Goal: Task Accomplishment & Management: Manage account settings

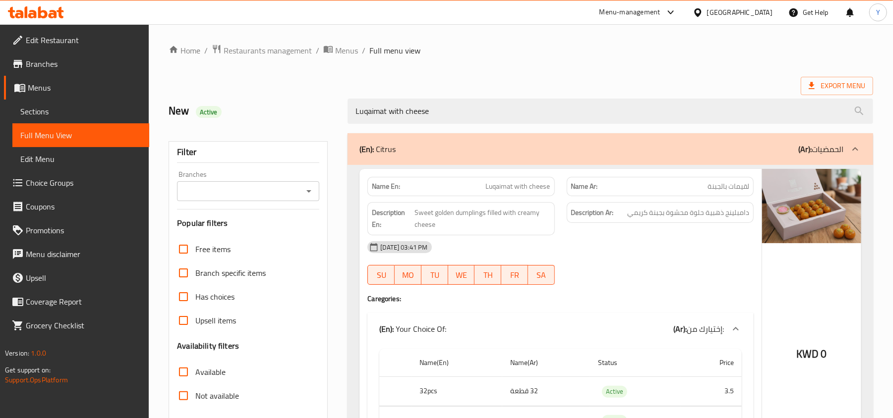
click at [769, 13] on div "Kuwait" at bounding box center [739, 12] width 65 height 11
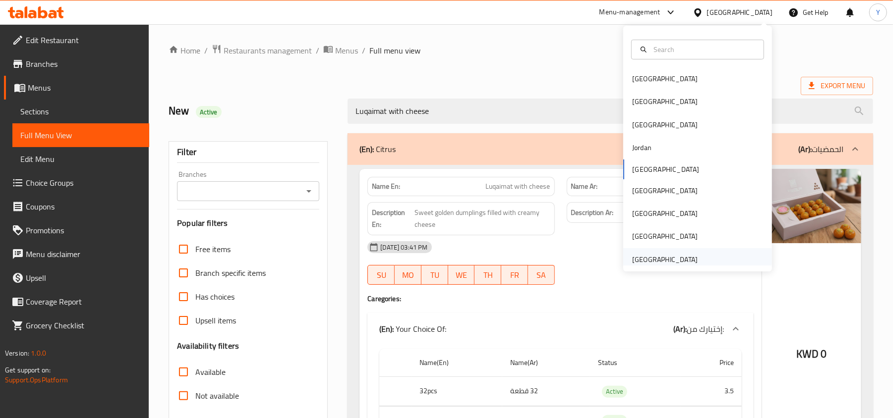
click at [669, 260] on div "[GEOGRAPHIC_DATA]" at bounding box center [664, 259] width 65 height 11
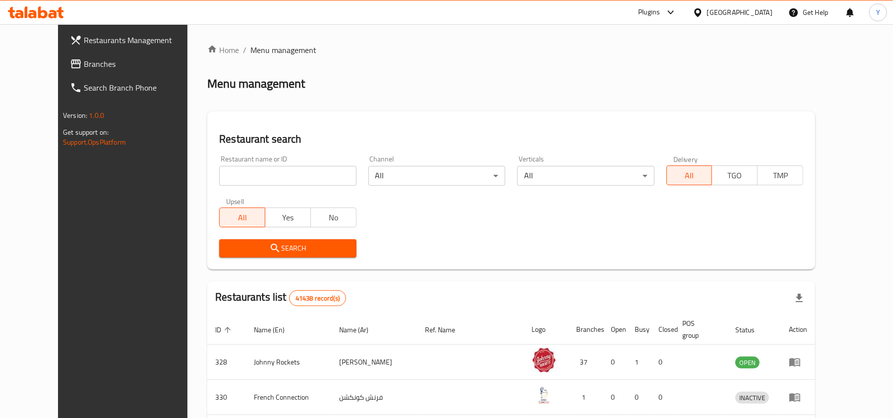
click at [68, 55] on link "Branches" at bounding box center [134, 64] width 145 height 24
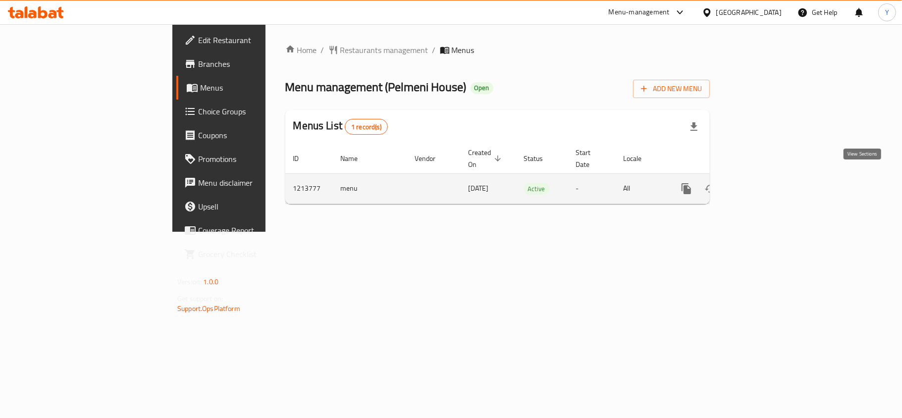
click at [770, 185] on link "enhanced table" at bounding box center [758, 189] width 24 height 24
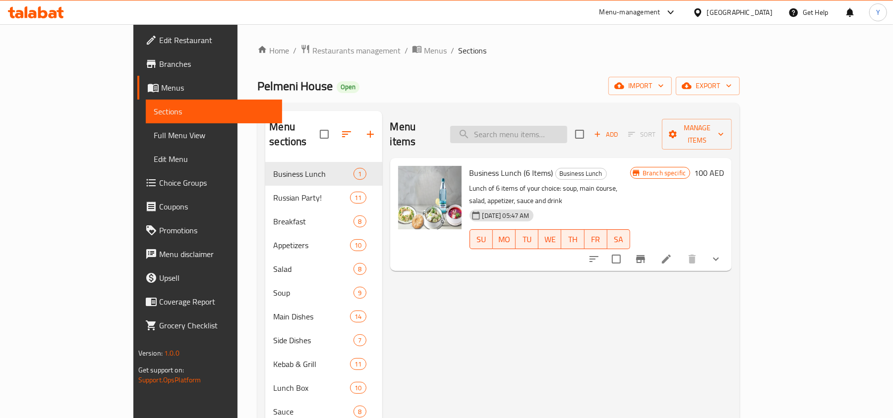
click at [516, 129] on input "search" at bounding box center [508, 134] width 117 height 17
paste input "Shuba Salad (1 Plate 4 Portion)"
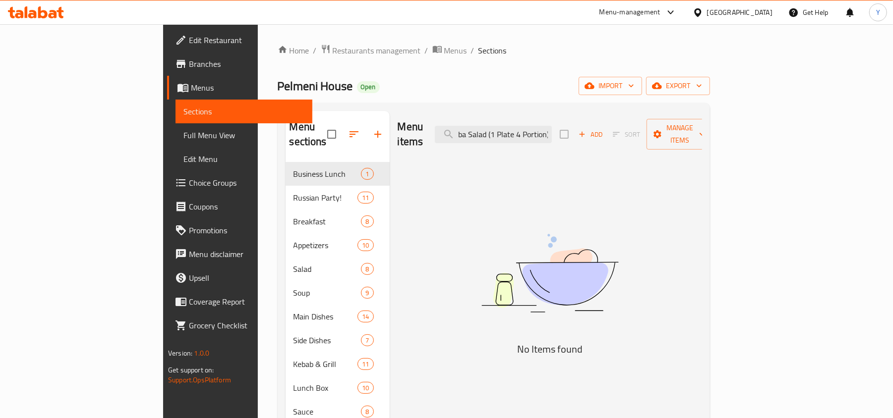
type input "Shuba Salad (1 Plate 4 Portion)"
click at [534, 127] on input "Shuba Salad (1 Plate 4 Portion)" at bounding box center [493, 134] width 117 height 17
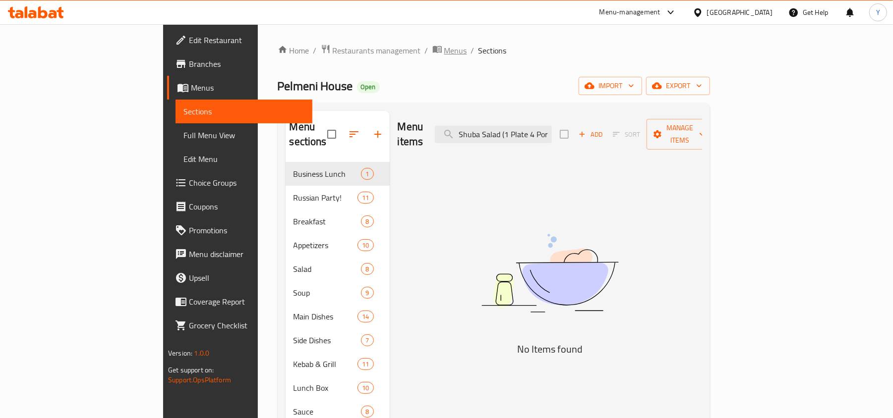
click at [444, 54] on span "Menus" at bounding box center [455, 51] width 23 height 12
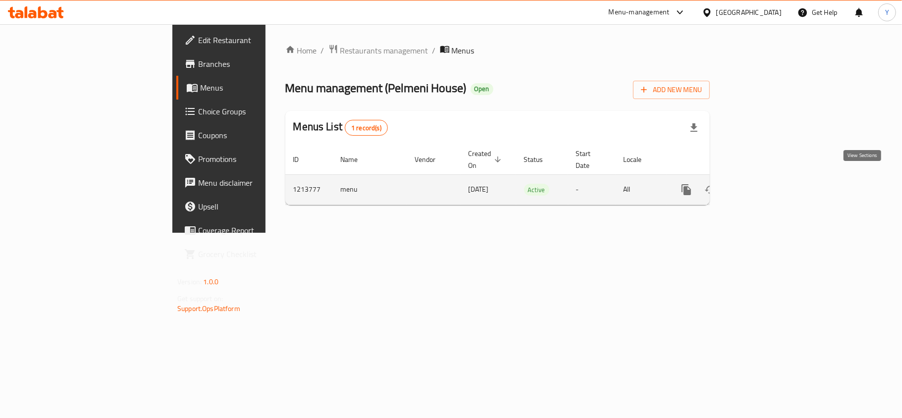
click at [764, 184] on icon "enhanced table" at bounding box center [758, 190] width 12 height 12
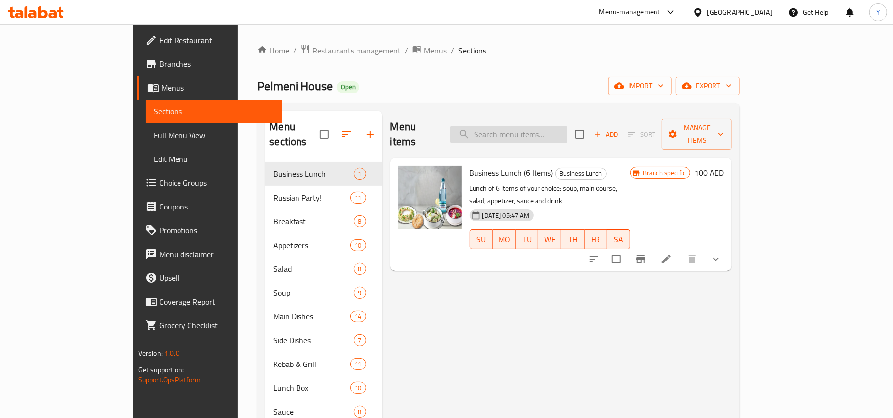
click at [567, 130] on input "search" at bounding box center [508, 134] width 117 height 17
paste input "Shuba Salad (1 Plate 4 Portion)"
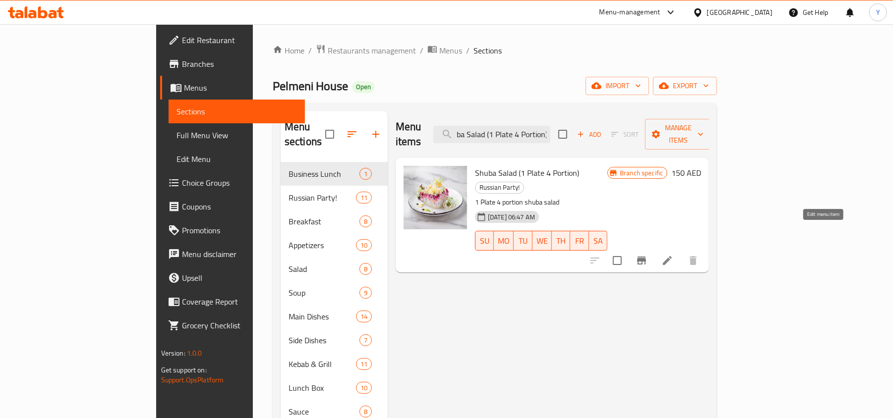
type input "Shuba Salad (1 Plate 4 Portion)"
click at [673, 255] on icon at bounding box center [667, 261] width 12 height 12
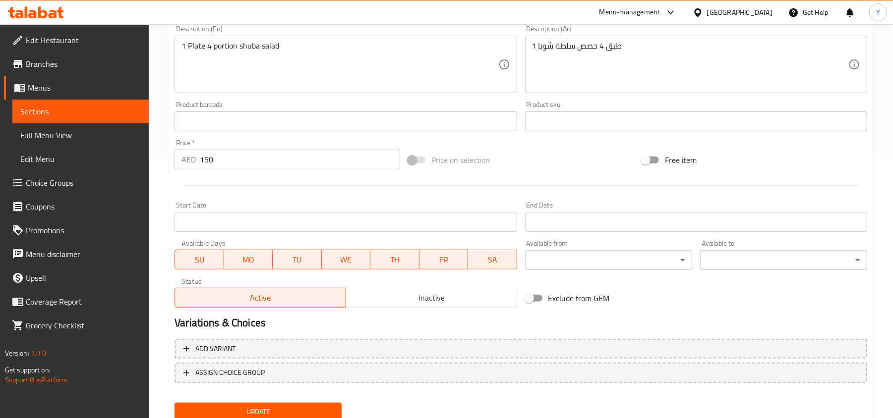
scroll to position [264, 0]
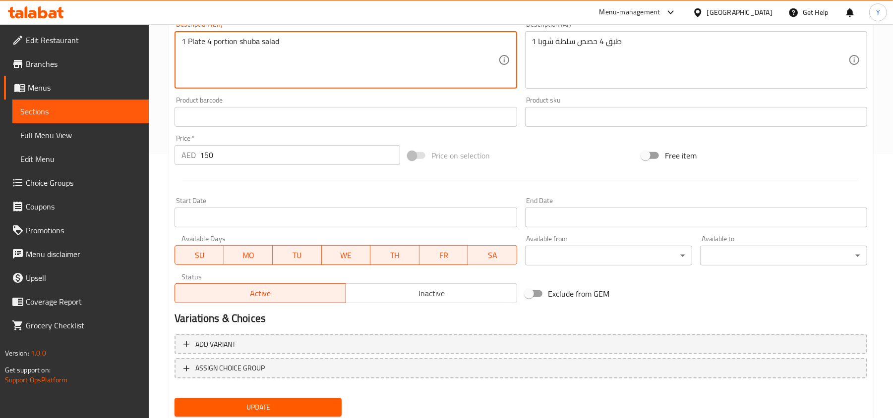
click at [238, 45] on textarea "1 Plate 4 portion shuba salad" at bounding box center [339, 60] width 316 height 47
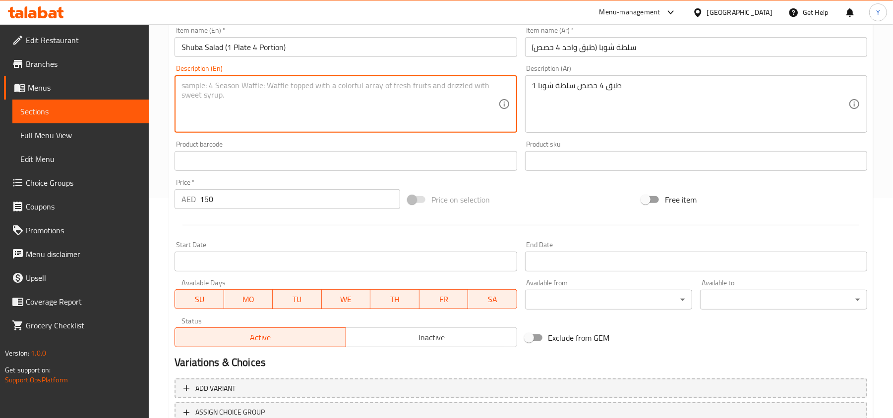
scroll to position [132, 0]
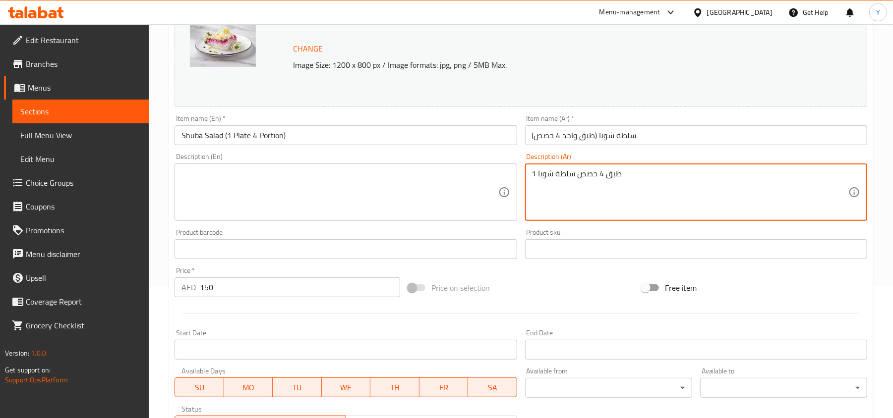
click at [578, 179] on textarea "1 طبق 4 حصص سلطة شوبا" at bounding box center [690, 192] width 316 height 47
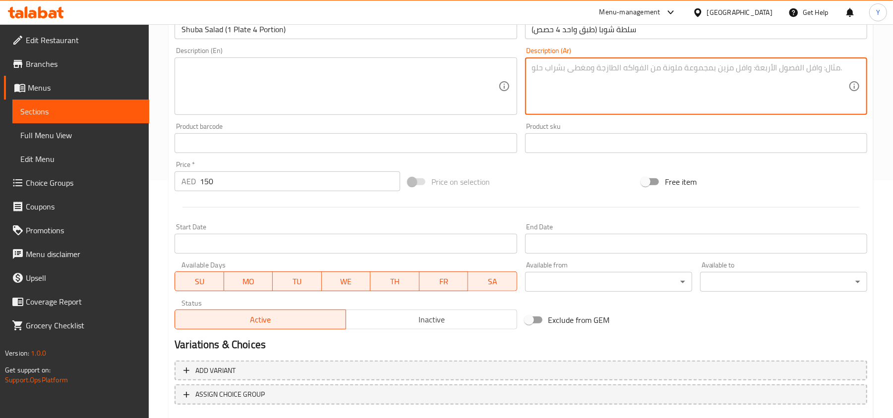
scroll to position [296, 0]
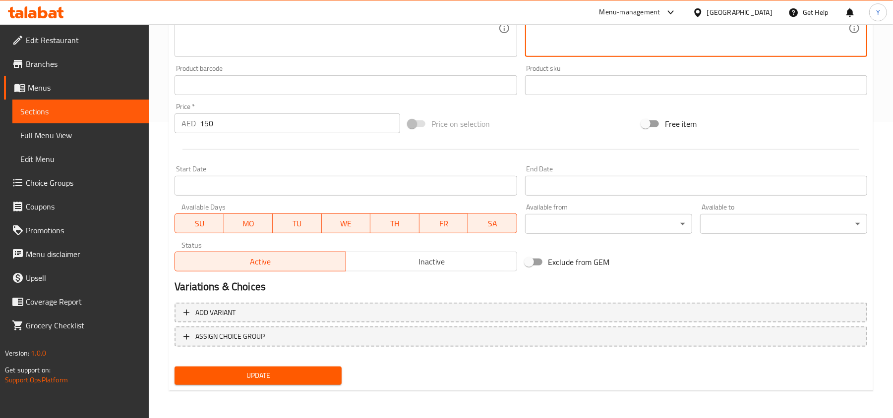
click at [288, 373] on span "Update" at bounding box center [257, 376] width 151 height 12
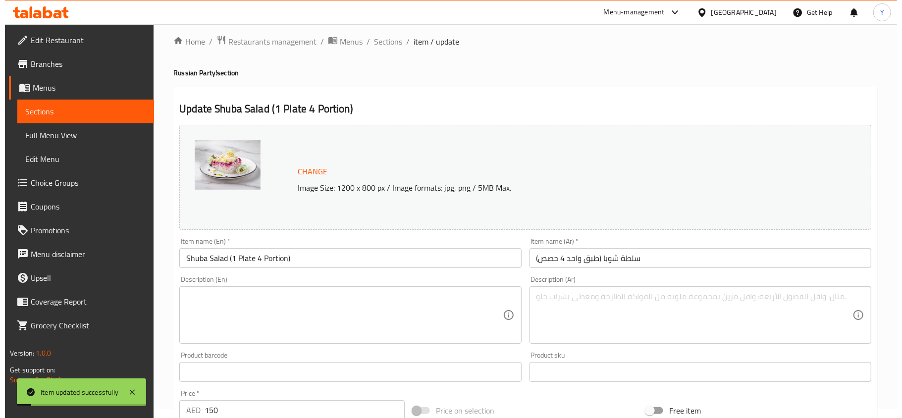
scroll to position [0, 0]
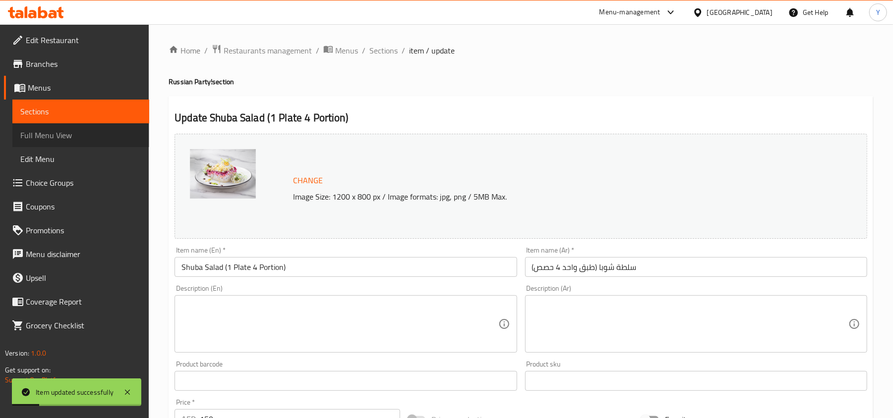
click at [90, 134] on span "Full Menu View" at bounding box center [80, 135] width 121 height 12
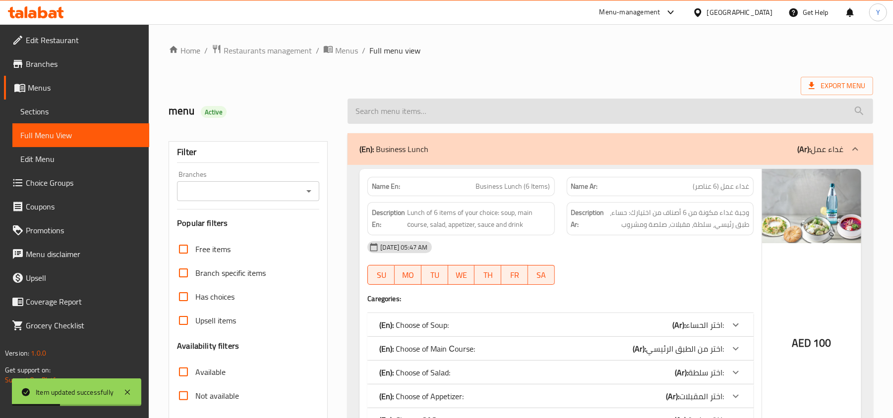
click at [450, 115] on input "search" at bounding box center [609, 111] width 525 height 25
paste input "Shuba Salad (1 Plate 4 Portion)"
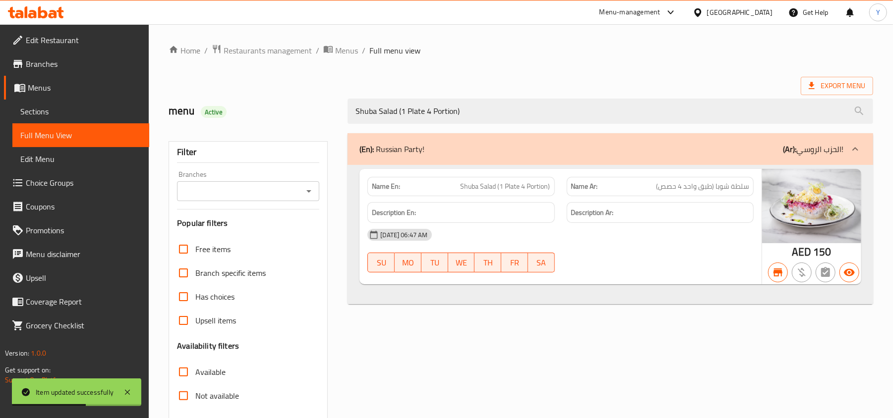
type input "Shuba Salad (1 Plate 4 Portion)"
